Goal: Task Accomplishment & Management: Manage account settings

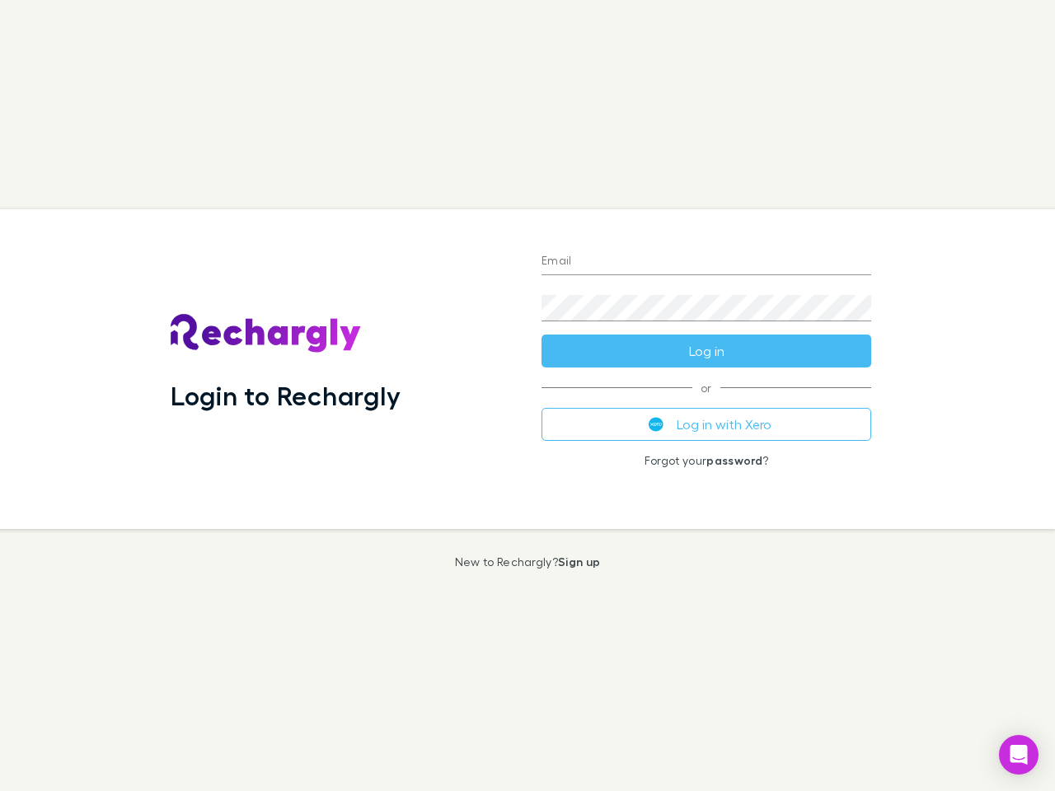
click at [527, 396] on div "Login to Rechargly" at bounding box center [342, 369] width 371 height 320
click at [706, 262] on input "Email" at bounding box center [706, 262] width 330 height 26
click at [706, 351] on button "Log in" at bounding box center [706, 351] width 330 height 33
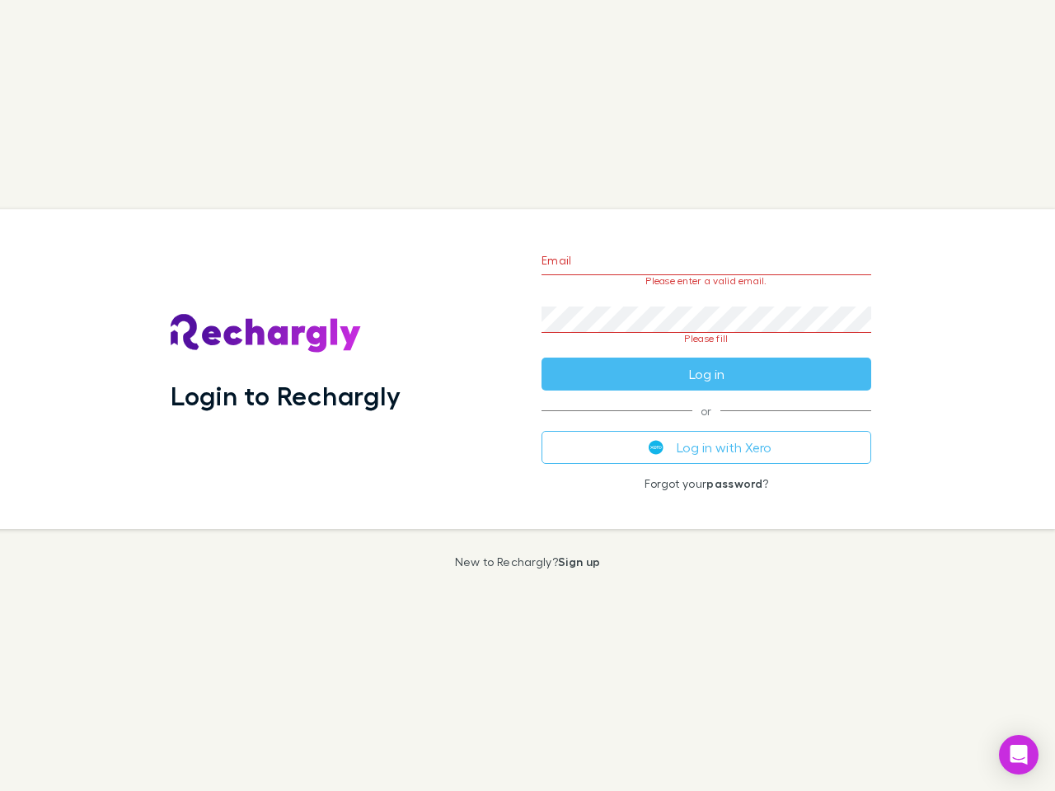
click at [706, 424] on div "Email Please enter a valid email. Password Please fill Log in or Log in with Xe…" at bounding box center [706, 369] width 356 height 320
click at [1019, 755] on icon "Open Intercom Messenger" at bounding box center [1018, 755] width 17 height 20
